Goal: Navigation & Orientation: Find specific page/section

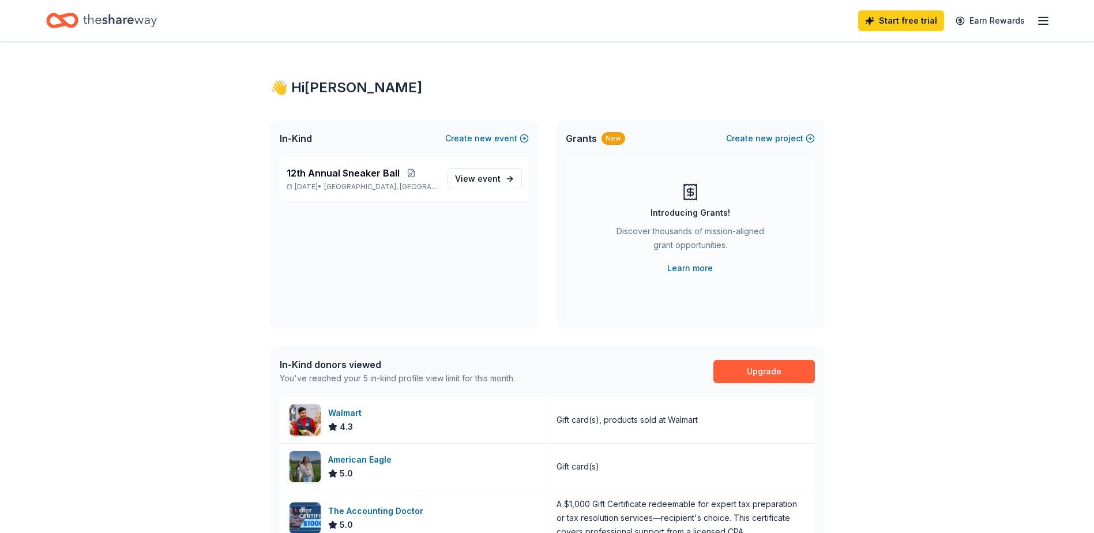
click at [1050, 19] on div "Start free trial Earn Rewards" at bounding box center [547, 20] width 1094 height 41
click at [1038, 25] on icon "button" at bounding box center [1043, 21] width 14 height 14
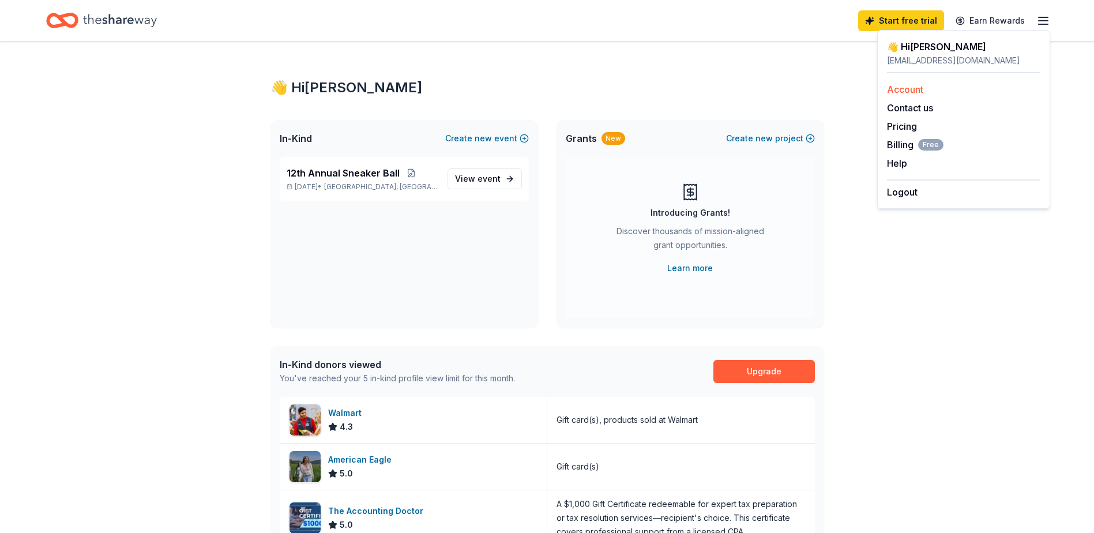
click at [915, 94] on link "Account" at bounding box center [905, 90] width 36 height 12
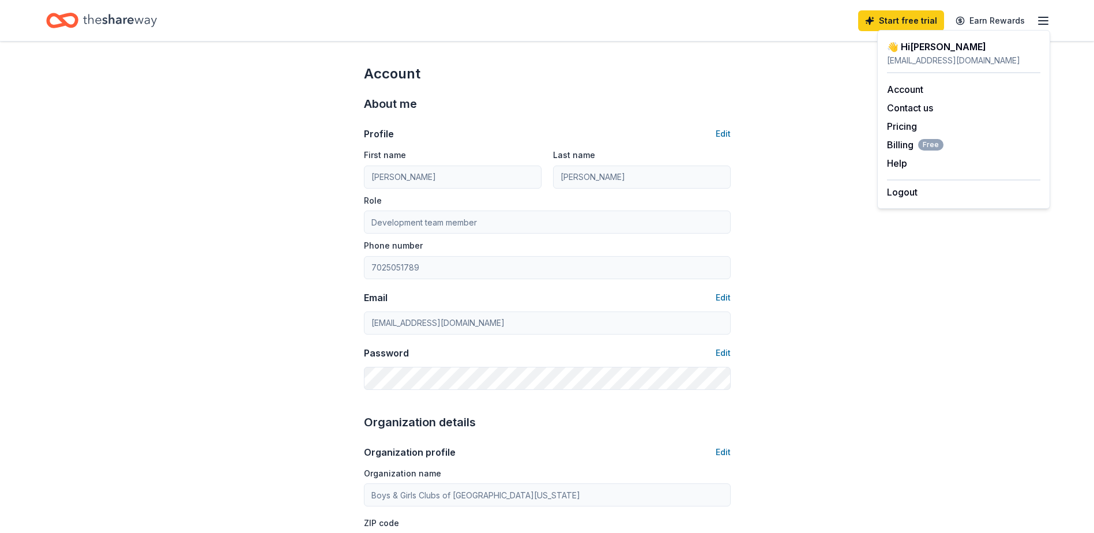
click at [1045, 23] on icon "button" at bounding box center [1043, 21] width 14 height 14
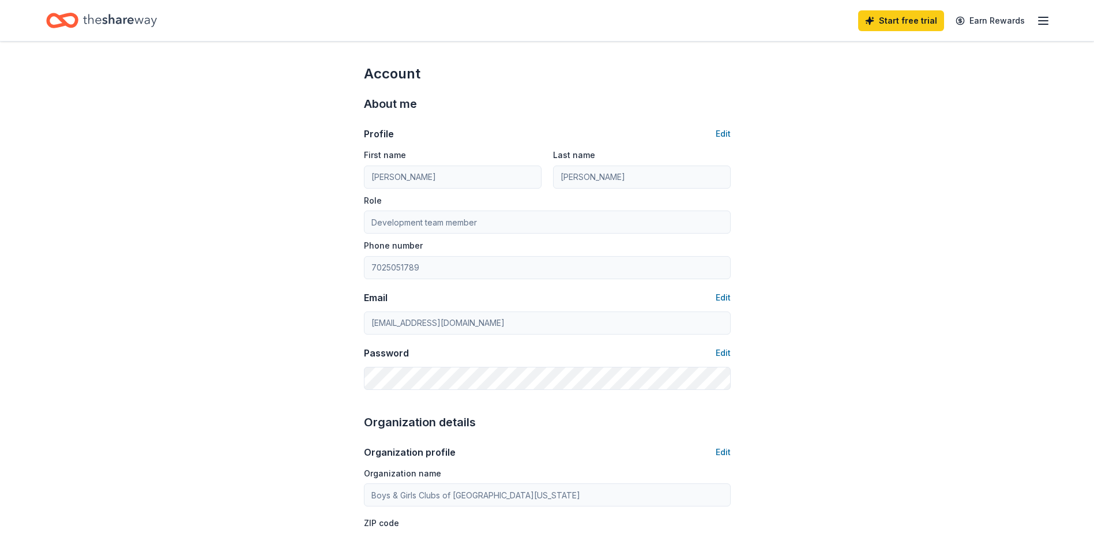
click at [1045, 23] on icon "button" at bounding box center [1043, 21] width 14 height 14
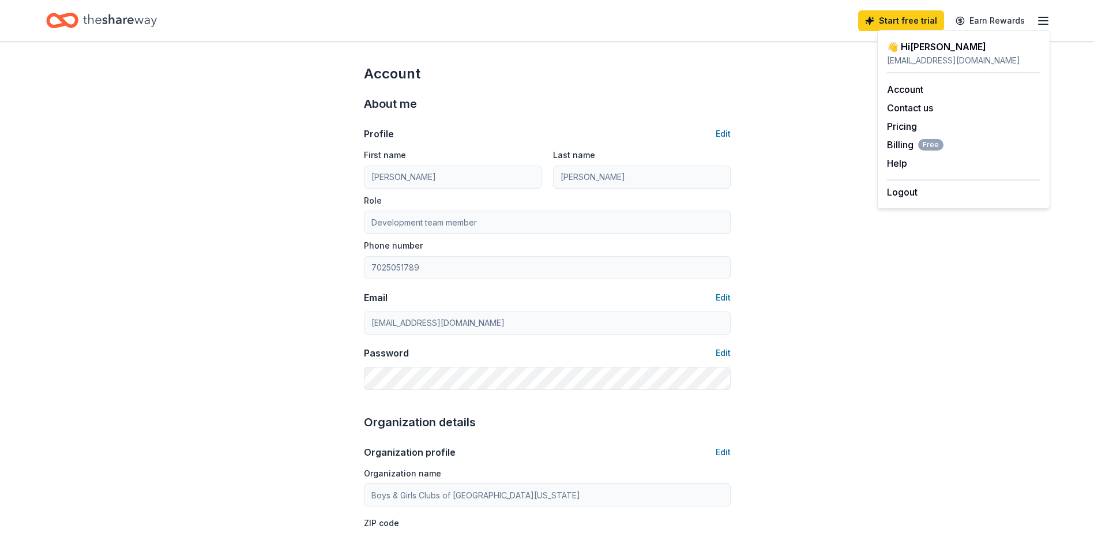
click at [118, 26] on icon "Home" at bounding box center [120, 21] width 74 height 24
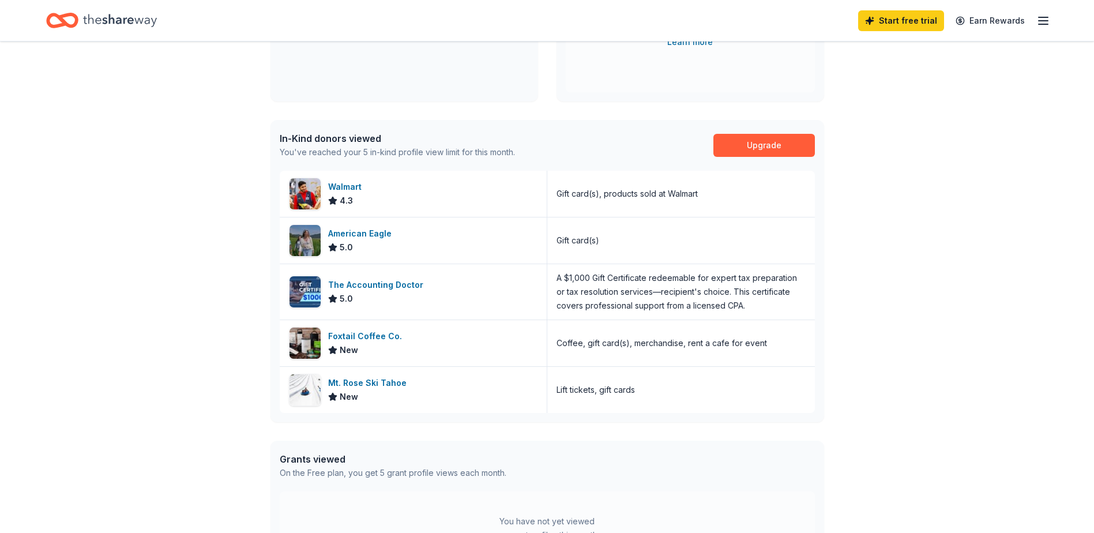
scroll to position [231, 0]
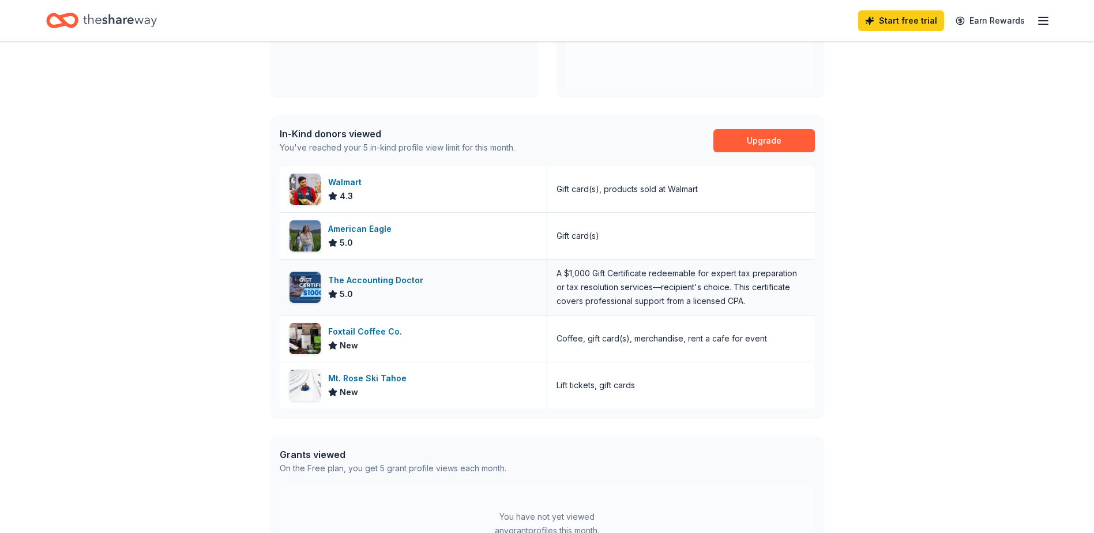
click at [394, 274] on div "The Accounting Doctor" at bounding box center [378, 280] width 100 height 14
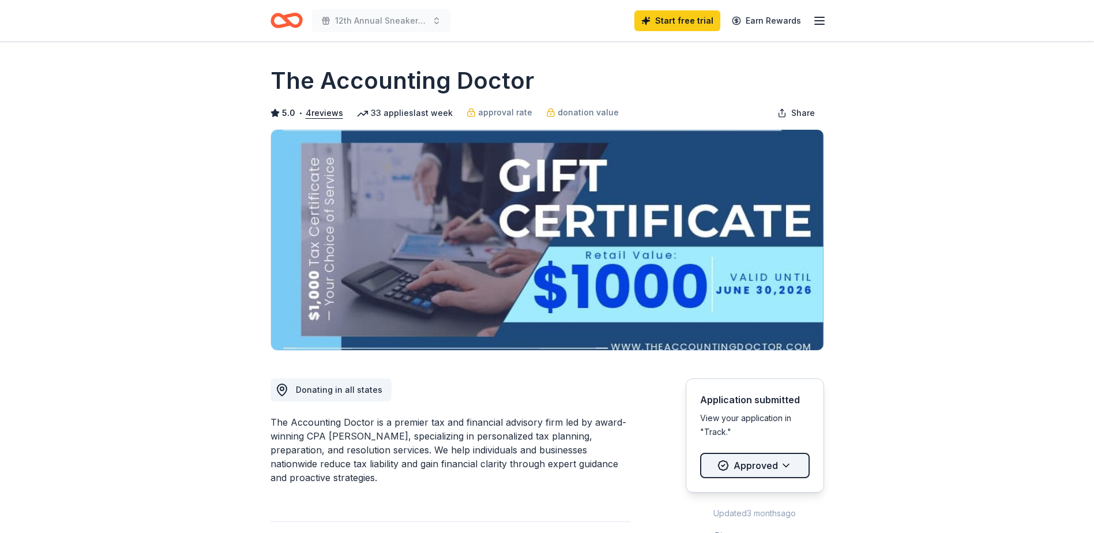
click at [751, 457] on html "12th Annual Sneaker Ball Start free trial Earn Rewards Deadline passed Share Th…" at bounding box center [547, 266] width 1094 height 533
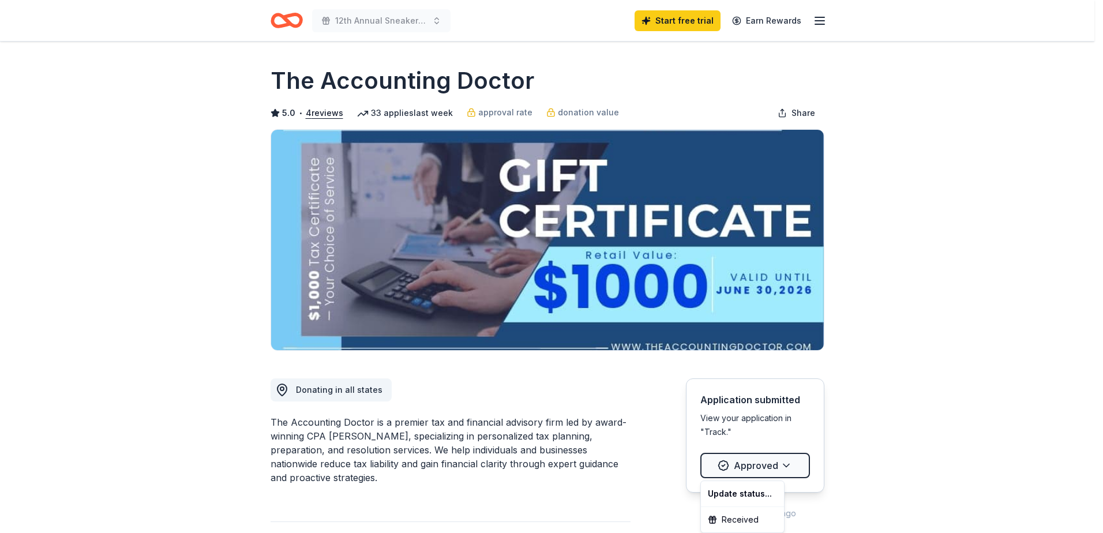
click at [796, 422] on html "12th Annual Sneaker Ball Start free trial Earn Rewards Deadline passed Share Th…" at bounding box center [551, 266] width 1103 height 533
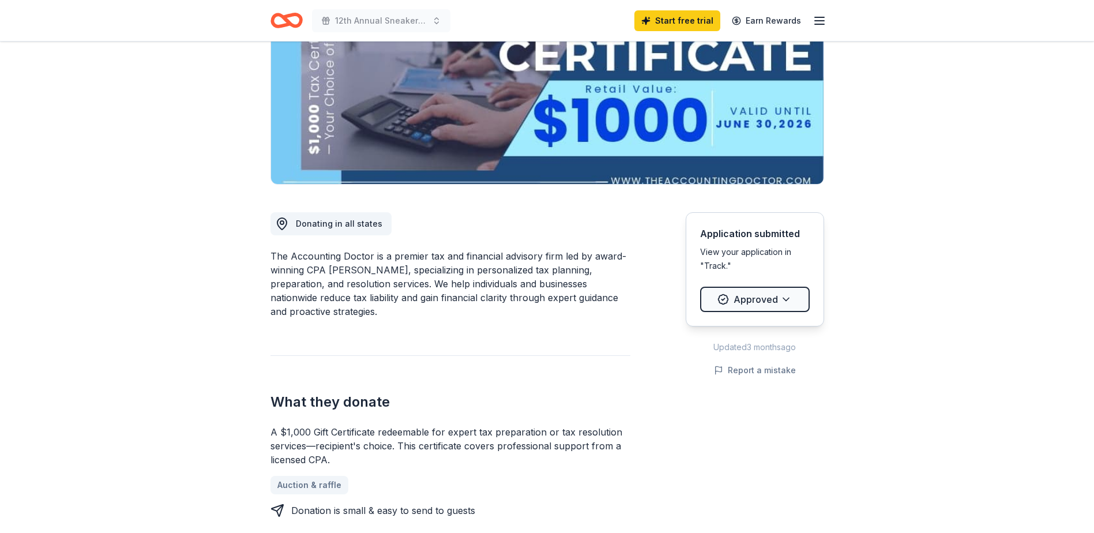
scroll to position [115, 0]
